Goal: Navigation & Orientation: Find specific page/section

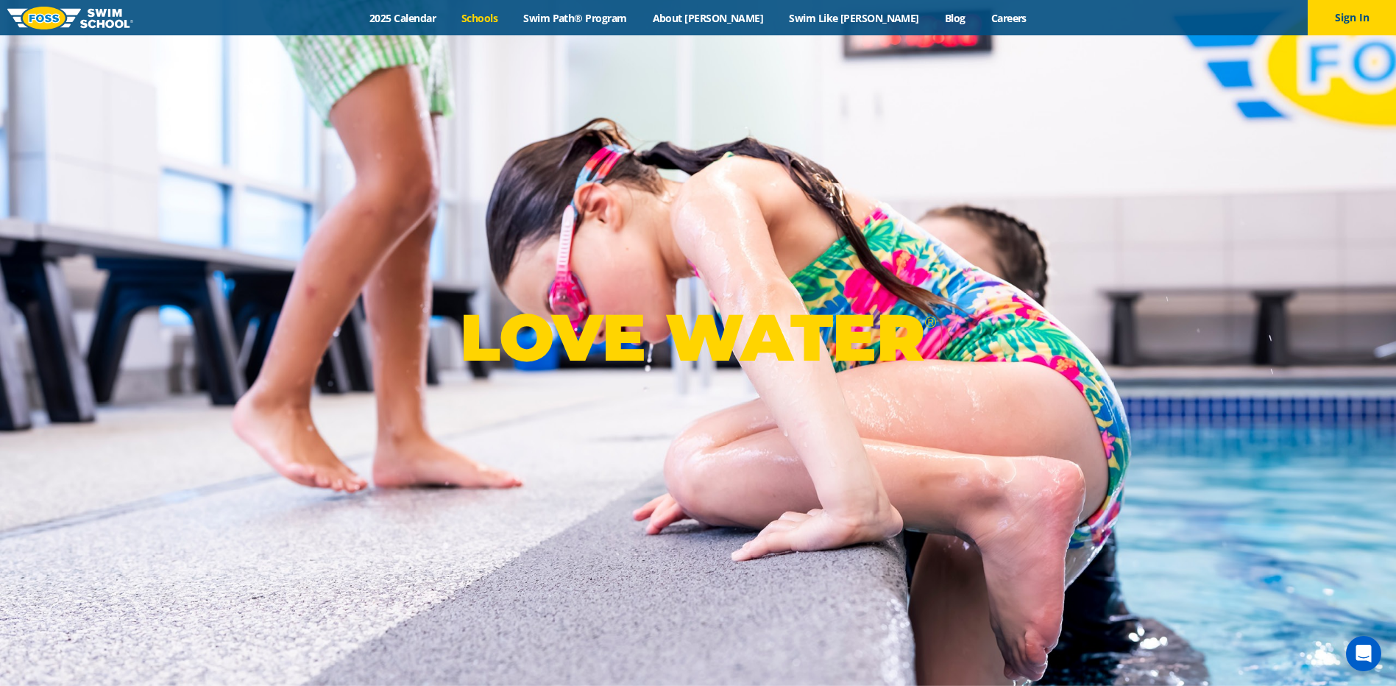
click at [511, 24] on link "Schools" at bounding box center [480, 18] width 62 height 14
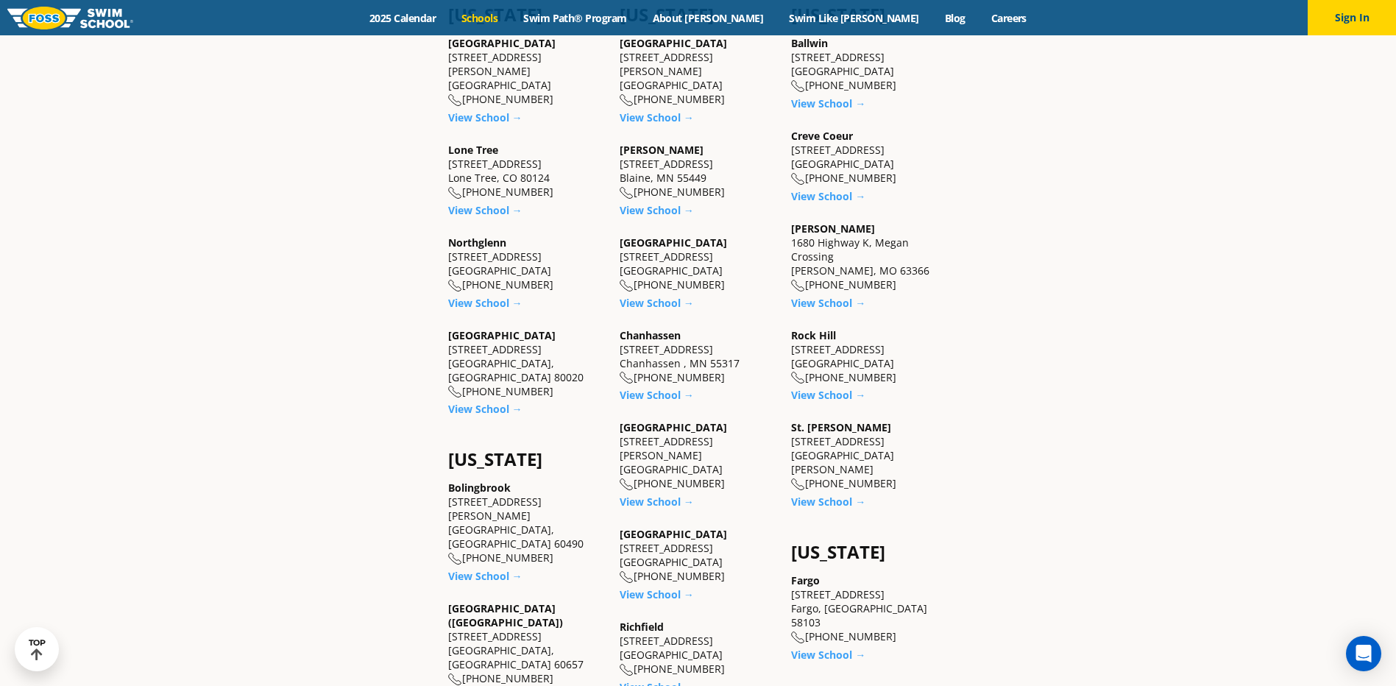
scroll to position [956, 0]
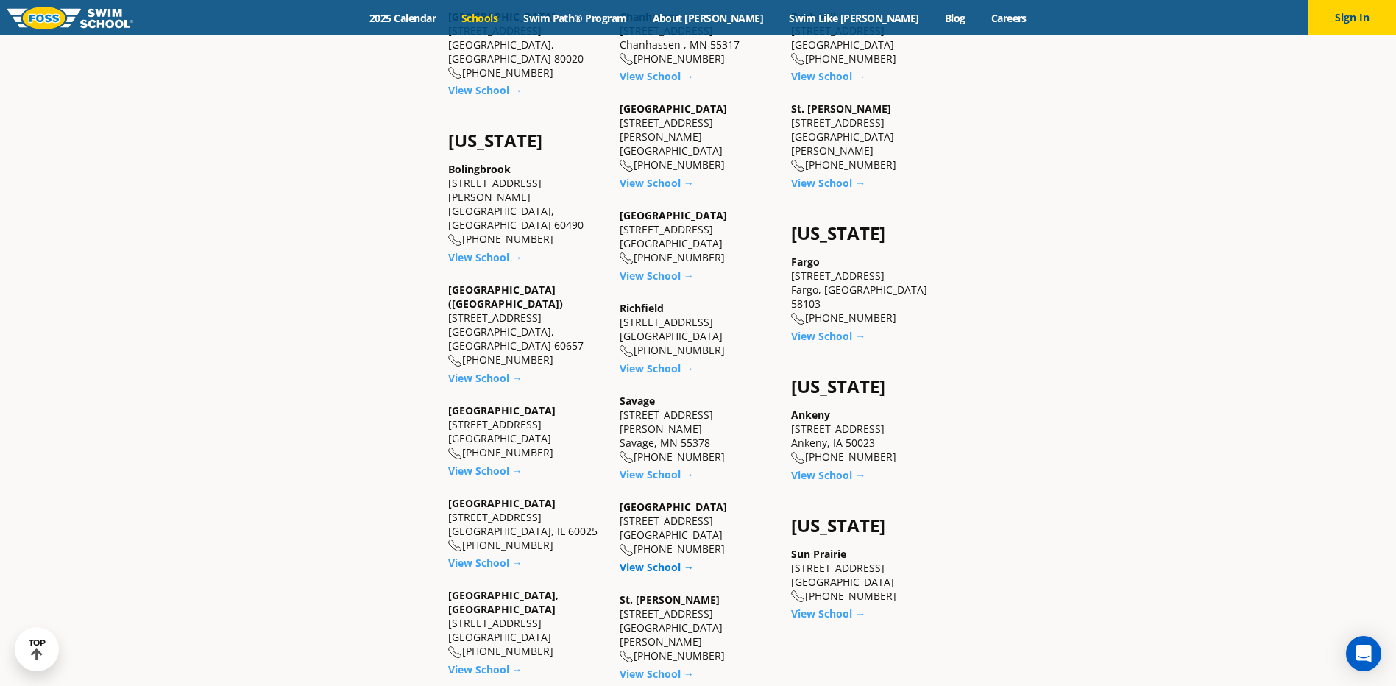
click at [644, 560] on link "View School →" at bounding box center [656, 567] width 74 height 14
